Goal: Task Accomplishment & Management: Use online tool/utility

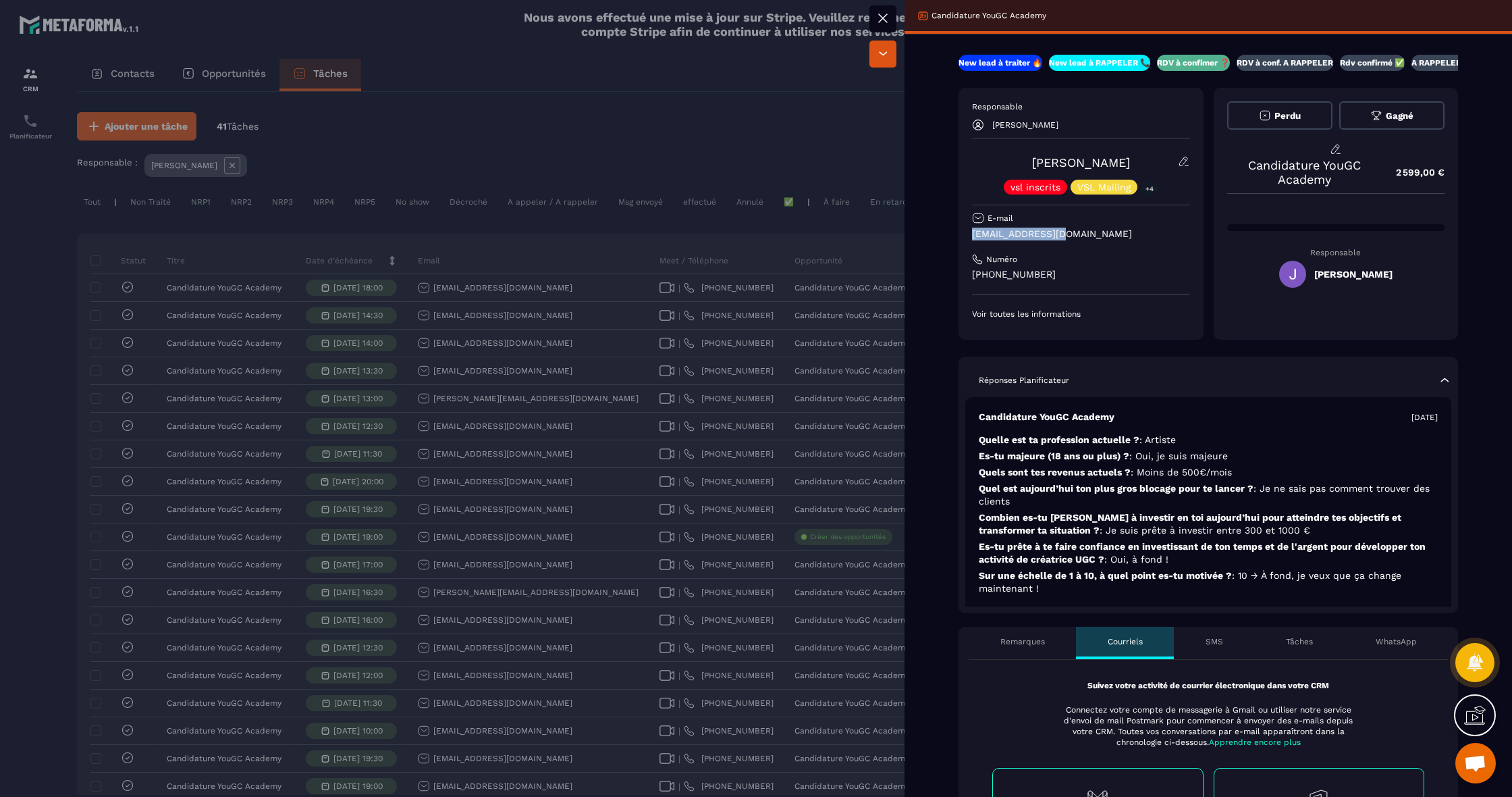
drag, startPoint x: 1070, startPoint y: 237, endPoint x: 1006, endPoint y: 238, distance: 64.0
click at [951, 235] on div "New lead à traiter 🔥 New lead à RAPPELER 📞 RDV à confimer ❓ RDV à conf. A RAPPE…" at bounding box center [1208, 762] width 607 height 1415
copy p "[EMAIL_ADDRESS][DOMAIN_NAME]"
drag, startPoint x: 1055, startPoint y: 274, endPoint x: 975, endPoint y: 269, distance: 80.2
click at [919, 273] on div "New lead à traiter 🔥 New lead à RAPPELER 📞 RDV à confimer ❓ RDV à conf. A RAPPE…" at bounding box center [1208, 762] width 607 height 1415
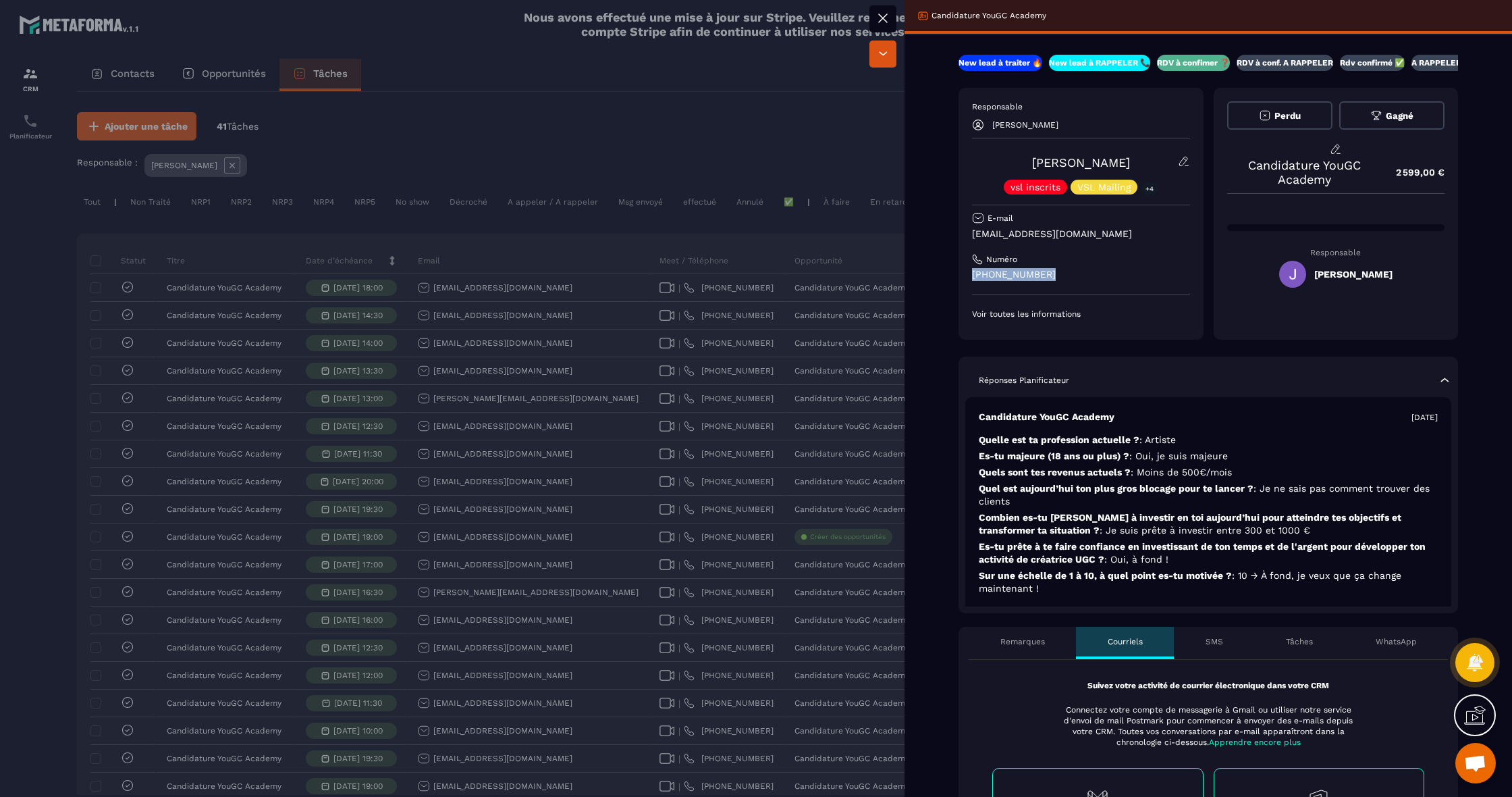
copy p "[PHONE_NUMBER]"
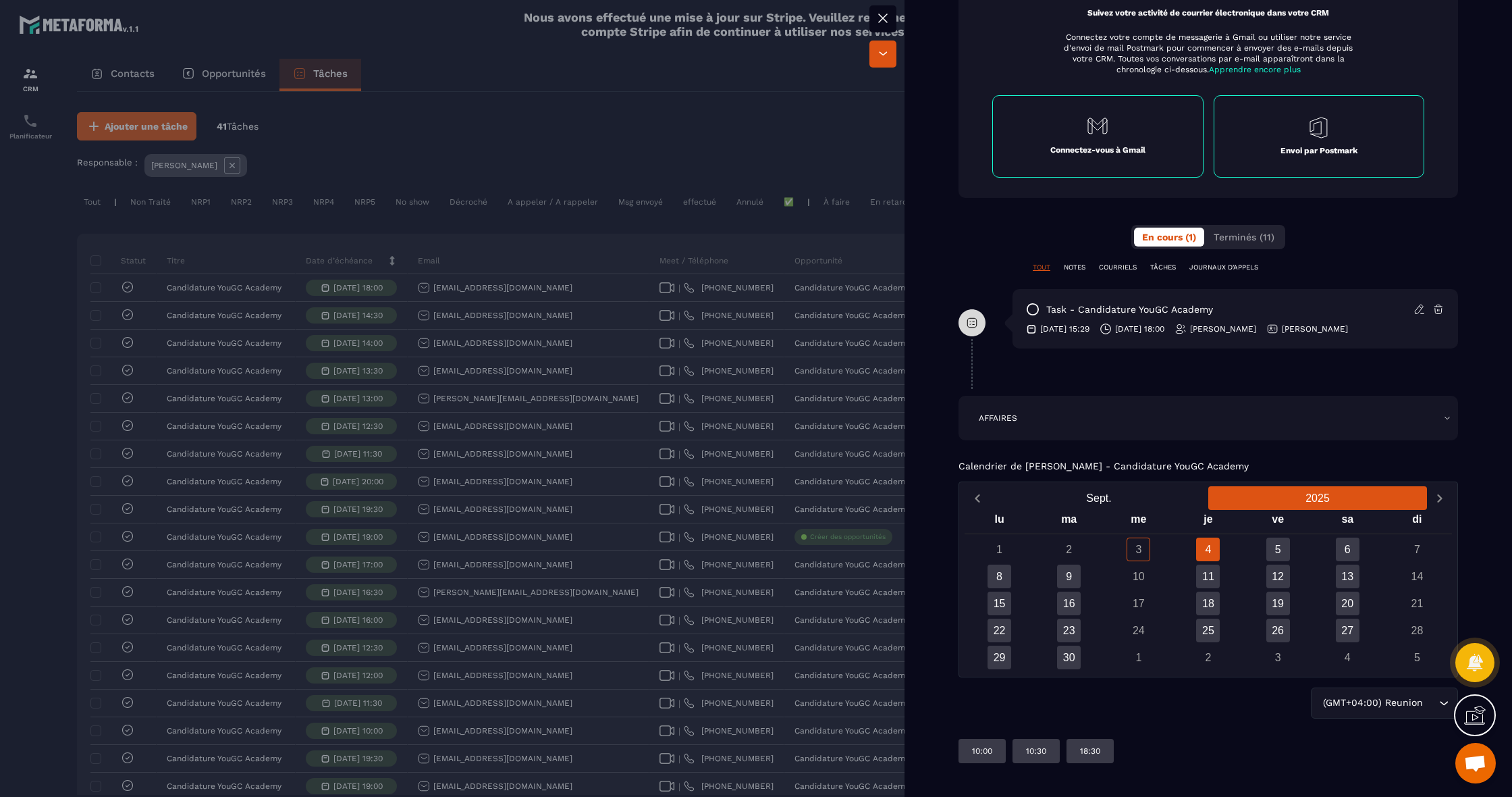
scroll to position [673, 0]
click at [731, 307] on div at bounding box center [756, 398] width 1512 height 797
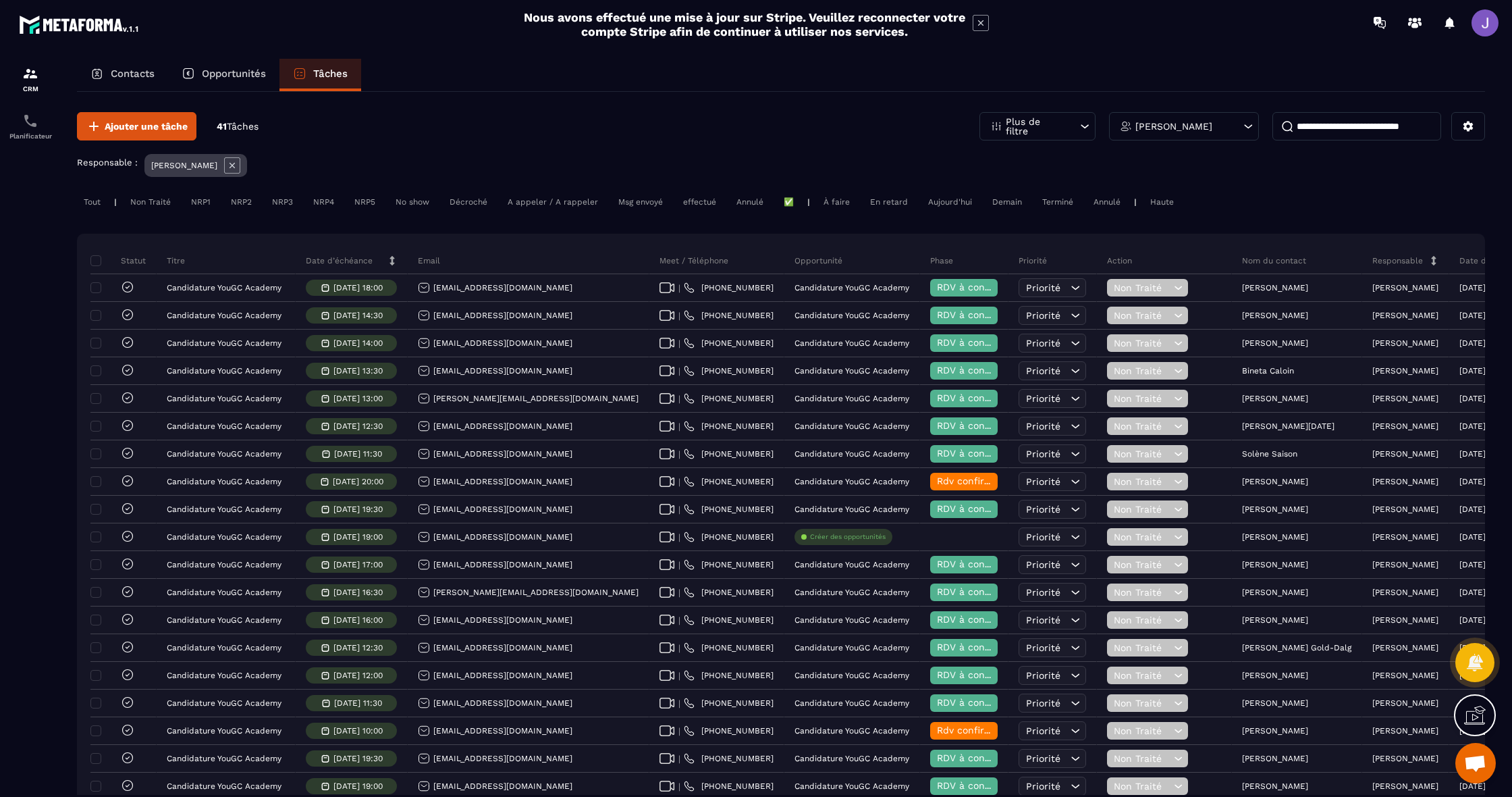
click at [1223, 125] on div "[PERSON_NAME]" at bounding box center [1184, 126] width 150 height 28
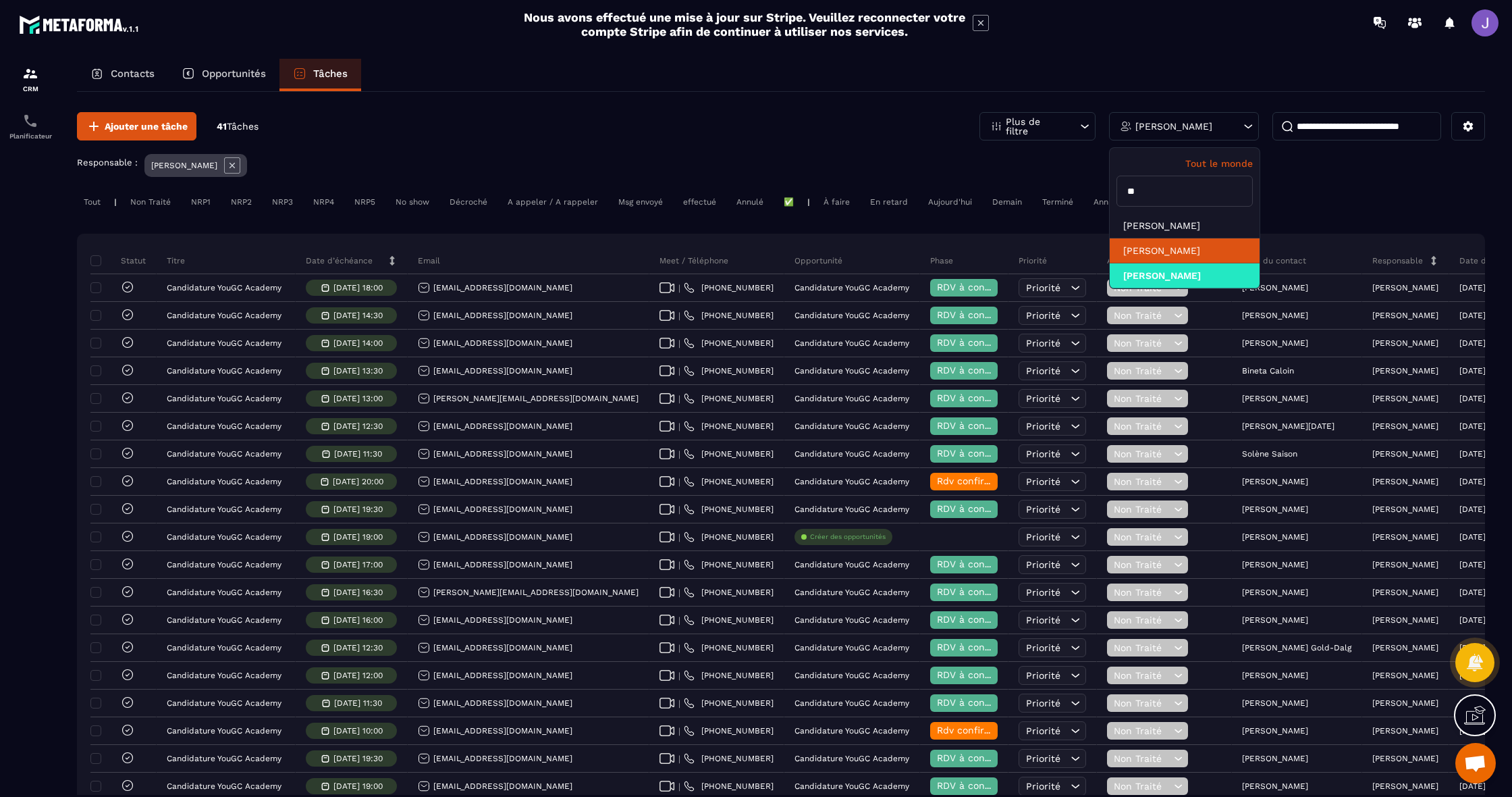
scroll to position [64, 0]
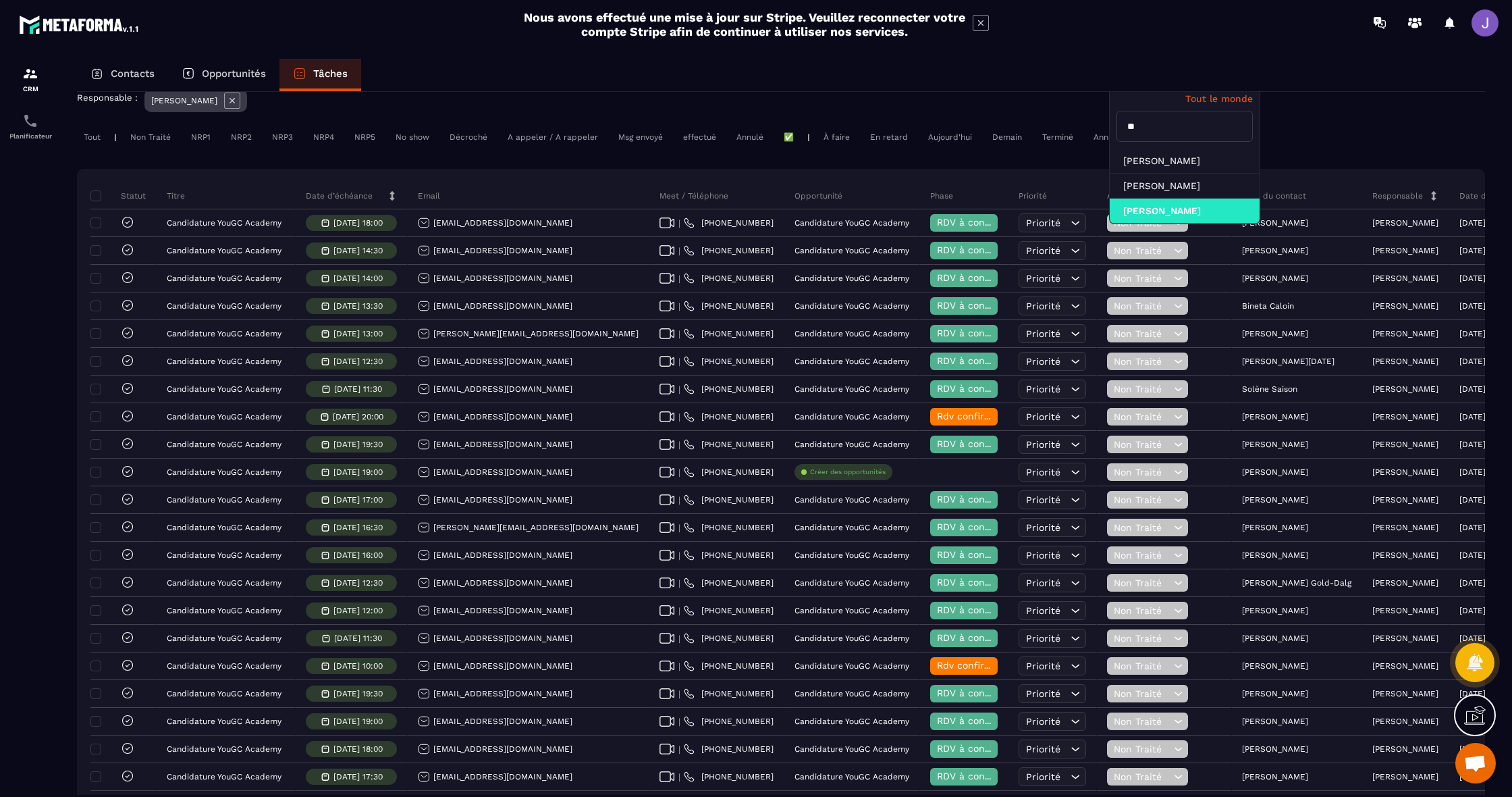
click at [1182, 128] on input "**" at bounding box center [1185, 126] width 136 height 31
type input "*****"
drag, startPoint x: 1136, startPoint y: 149, endPoint x: 1192, endPoint y: 159, distance: 56.9
click at [1192, 159] on li "[PERSON_NAME]" at bounding box center [1184, 161] width 150 height 25
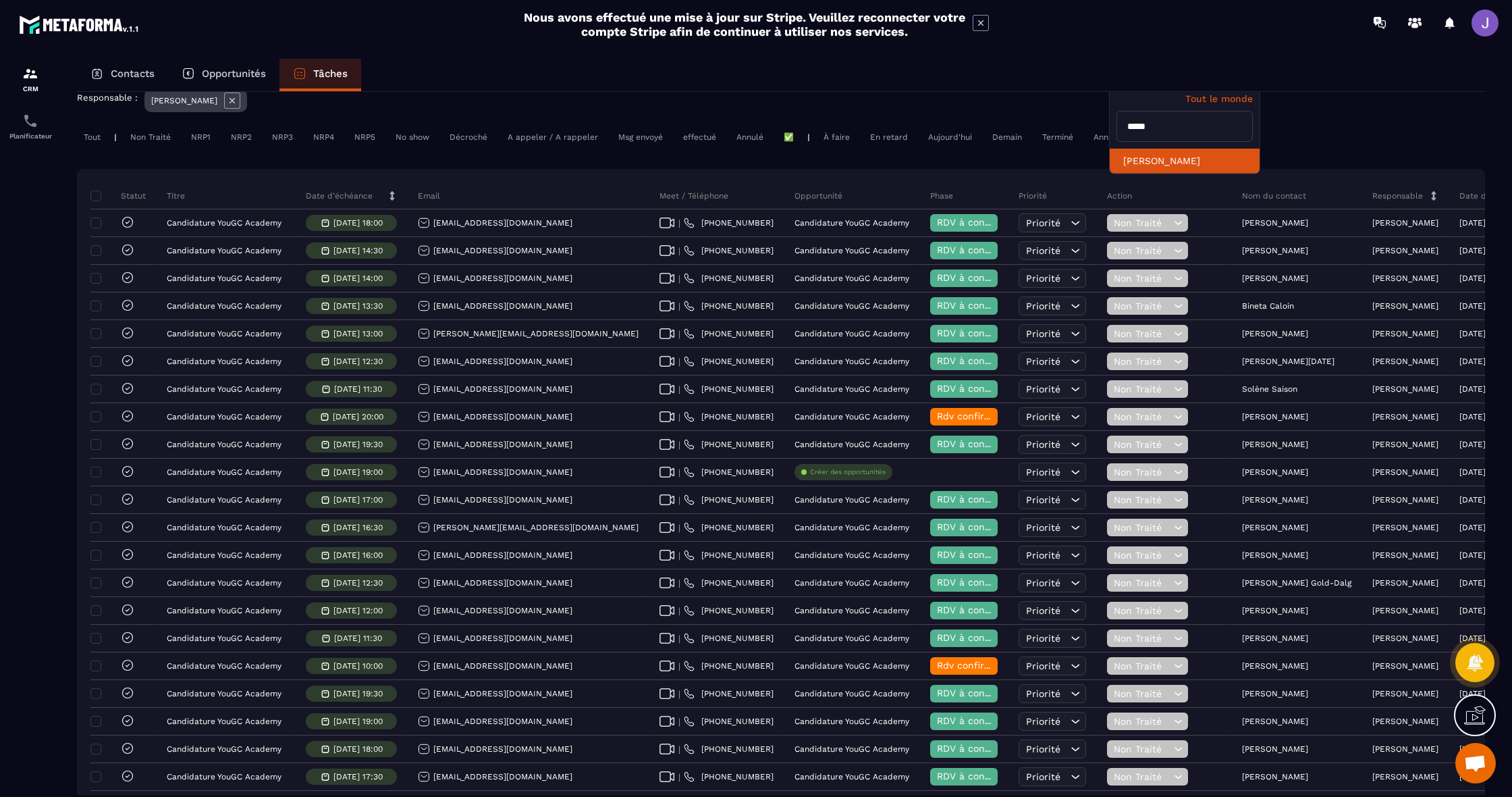
scroll to position [0, 0]
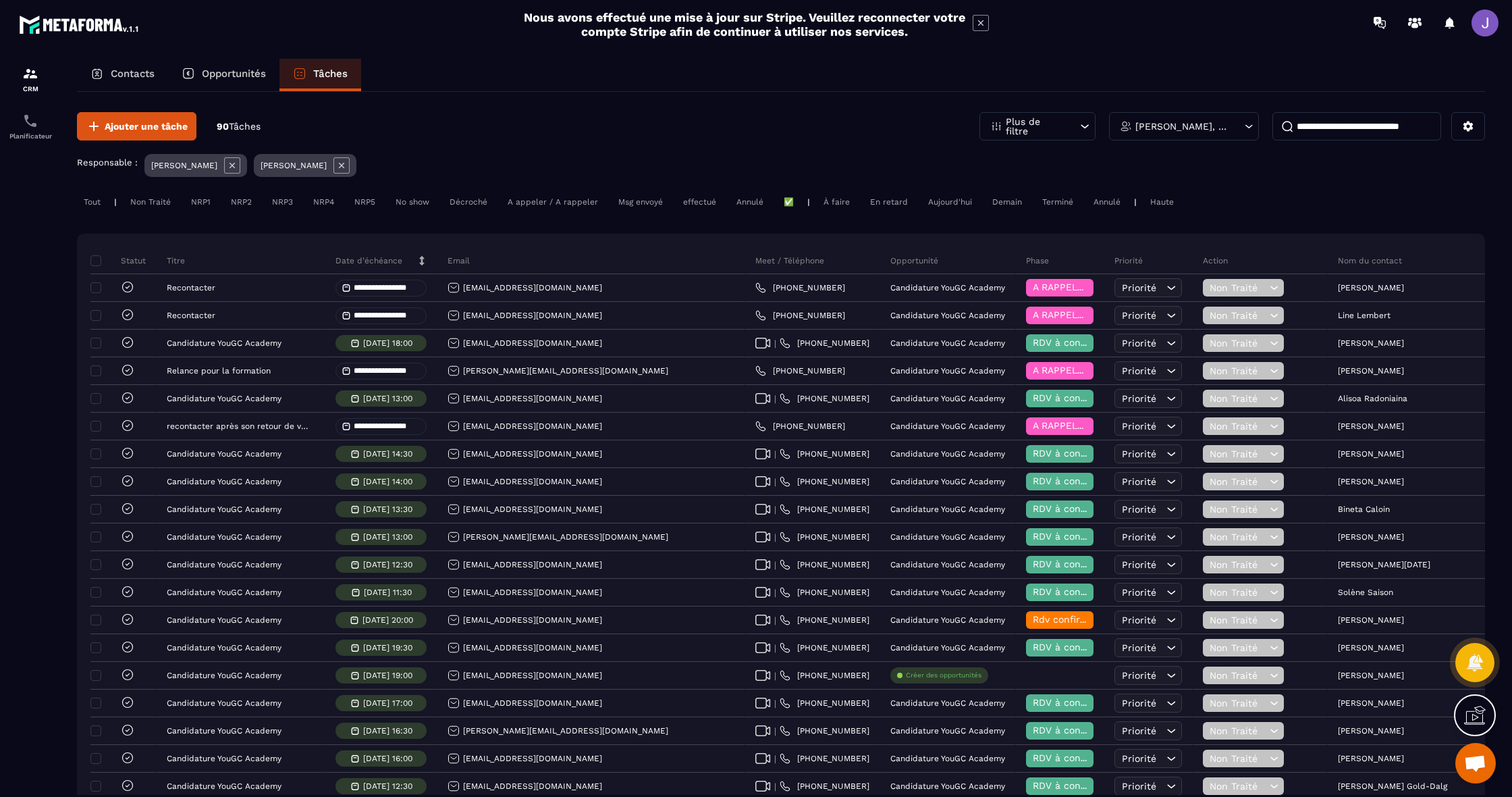
click at [1407, 123] on input at bounding box center [1357, 126] width 169 height 28
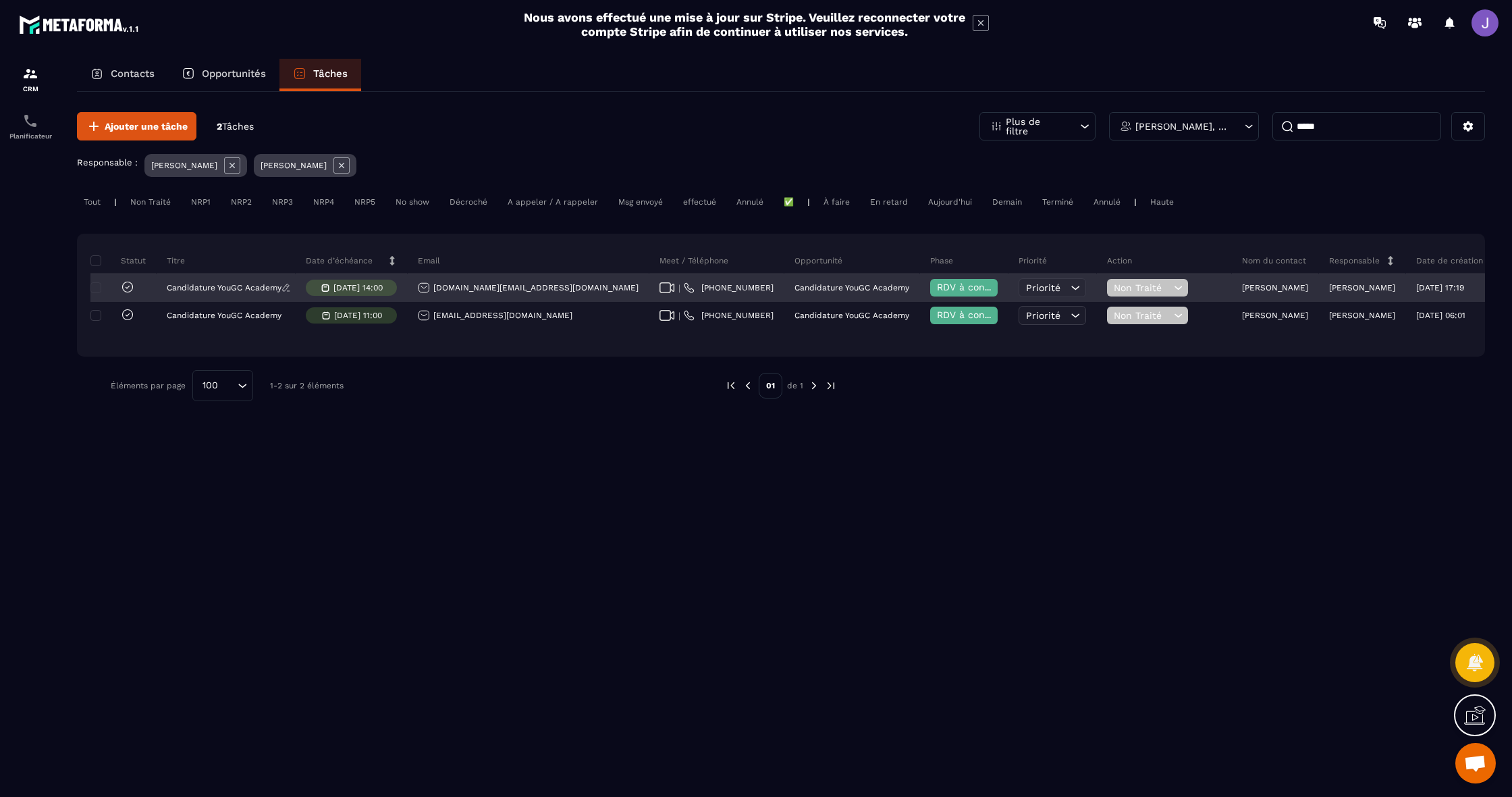
type input "*****"
click at [255, 293] on p "Candidature YouGC Academy" at bounding box center [224, 288] width 115 height 9
